Goal: Transaction & Acquisition: Purchase product/service

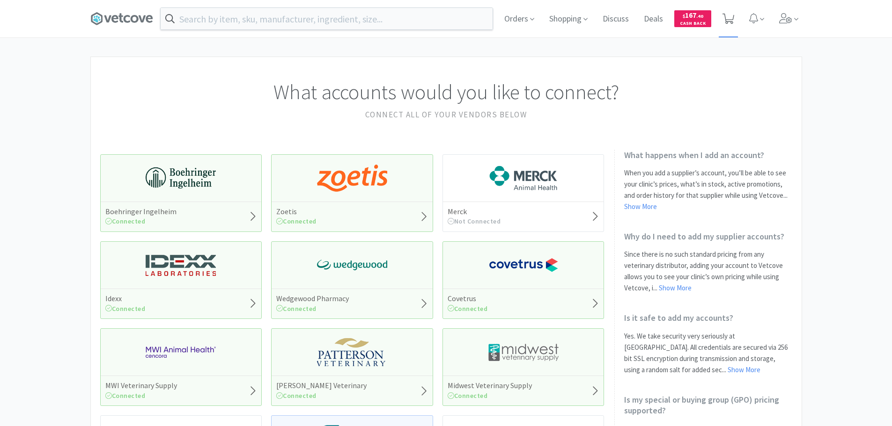
click at [730, 20] on icon at bounding box center [728, 19] width 12 height 10
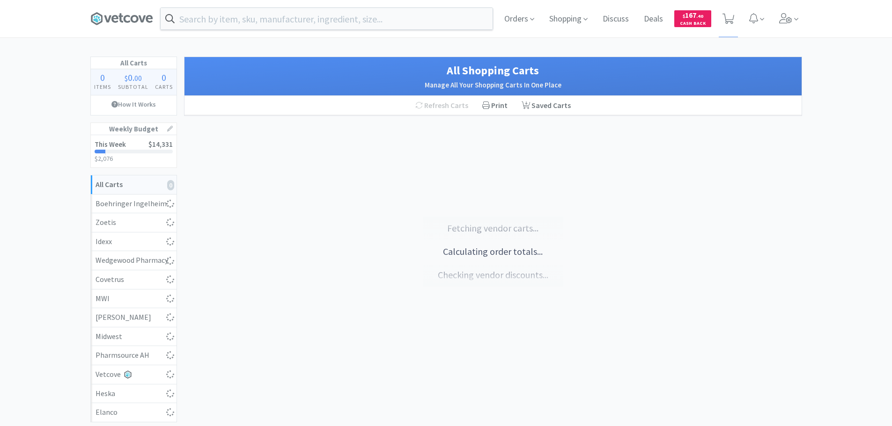
select select "1"
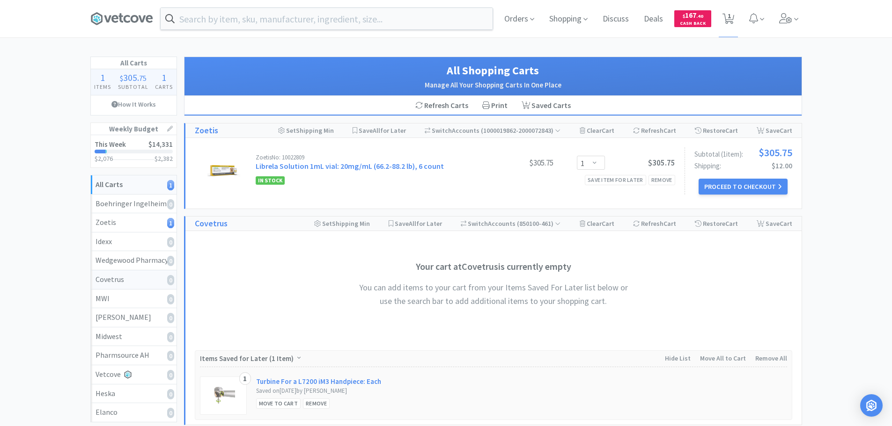
click at [112, 280] on div "Covetrus 0" at bounding box center [133, 280] width 76 height 12
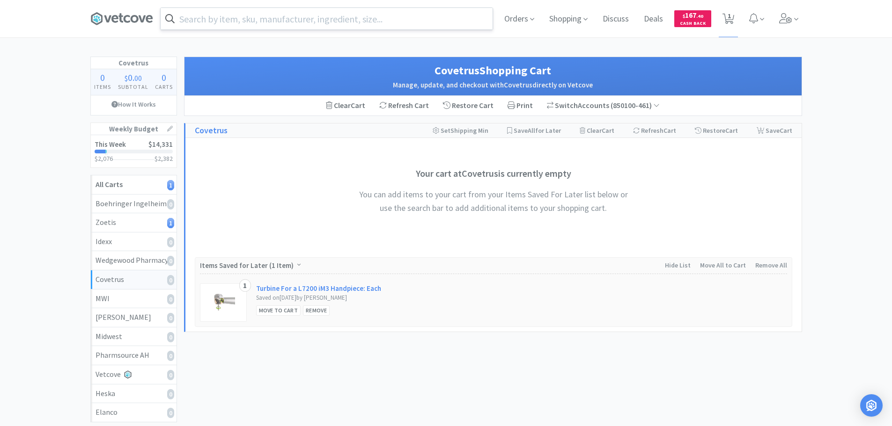
click at [270, 20] on input "text" at bounding box center [327, 19] width 332 height 22
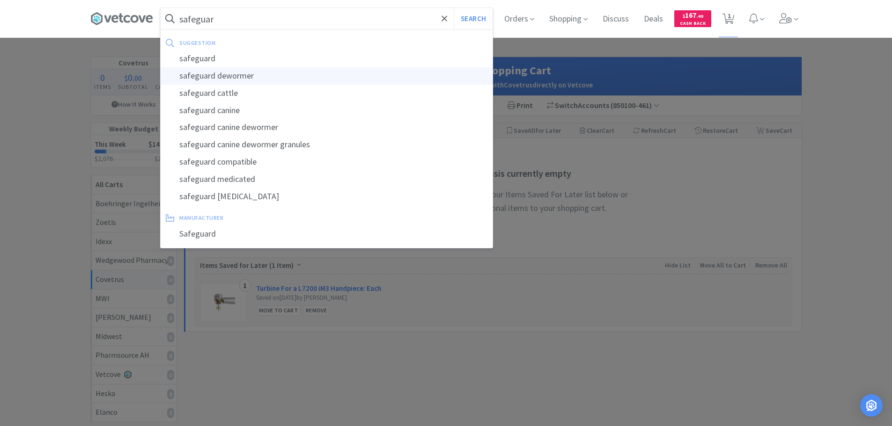
click at [229, 78] on div "safeguard dewormer" at bounding box center [327, 75] width 332 height 17
type input "safeguard dewormer"
select select "1"
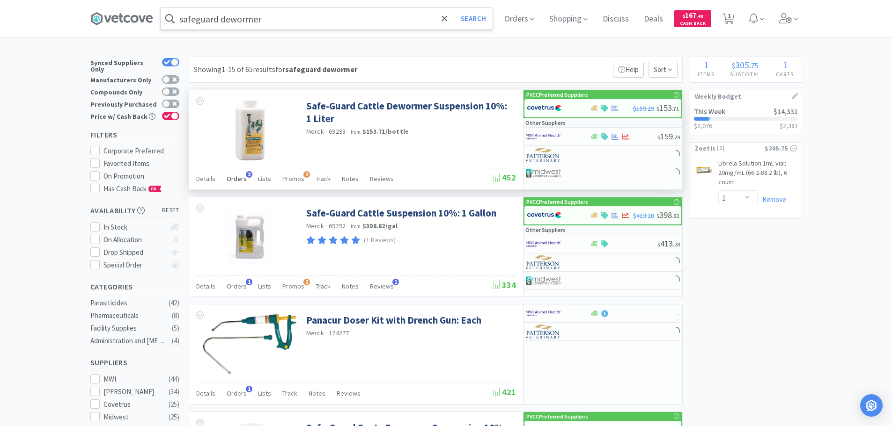
click at [232, 177] on span "Orders" at bounding box center [237, 179] width 20 height 8
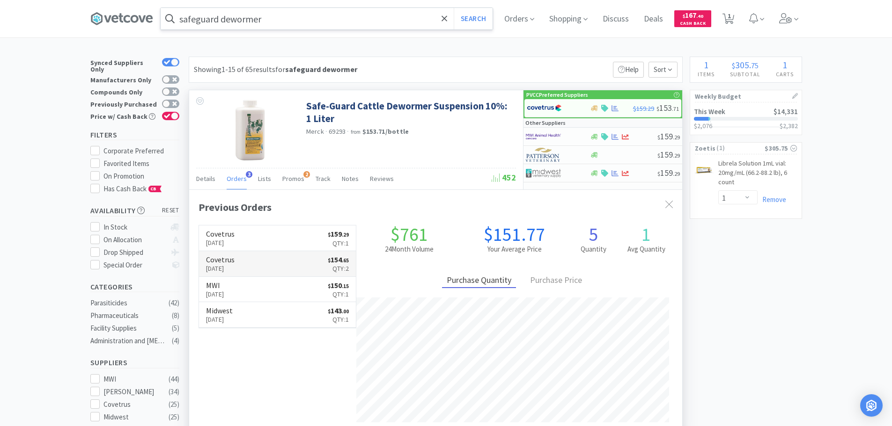
scroll to position [242, 493]
